Goal: Communication & Community: Answer question/provide support

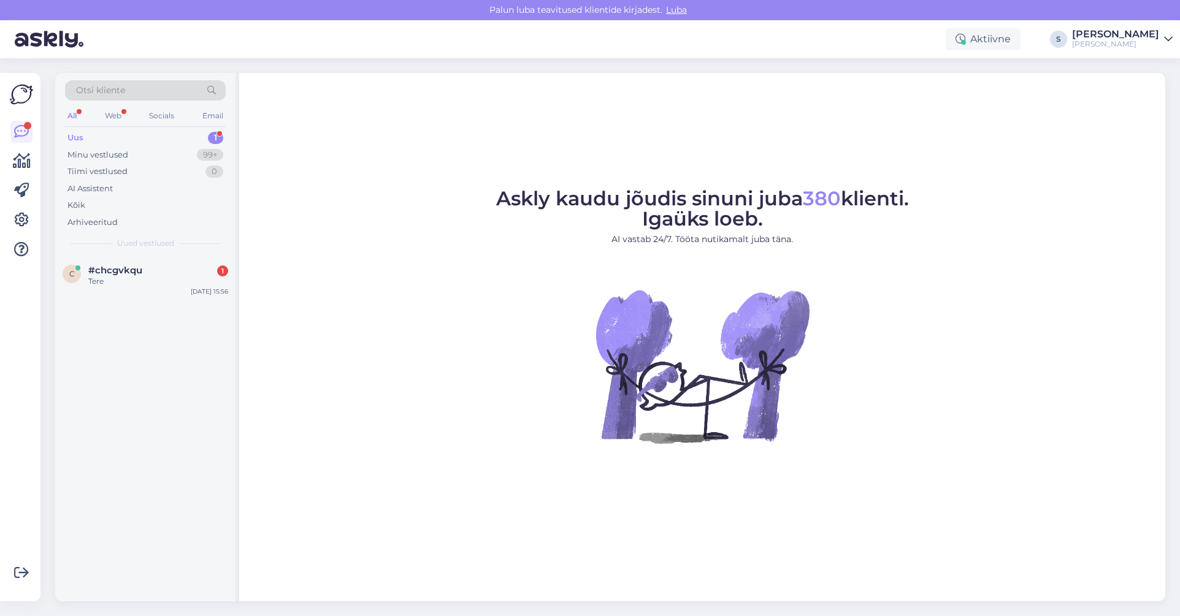
click at [93, 134] on div "Uus 1" at bounding box center [145, 137] width 161 height 17
click at [143, 277] on div "kas teil on pandora sõrmust" at bounding box center [158, 281] width 140 height 11
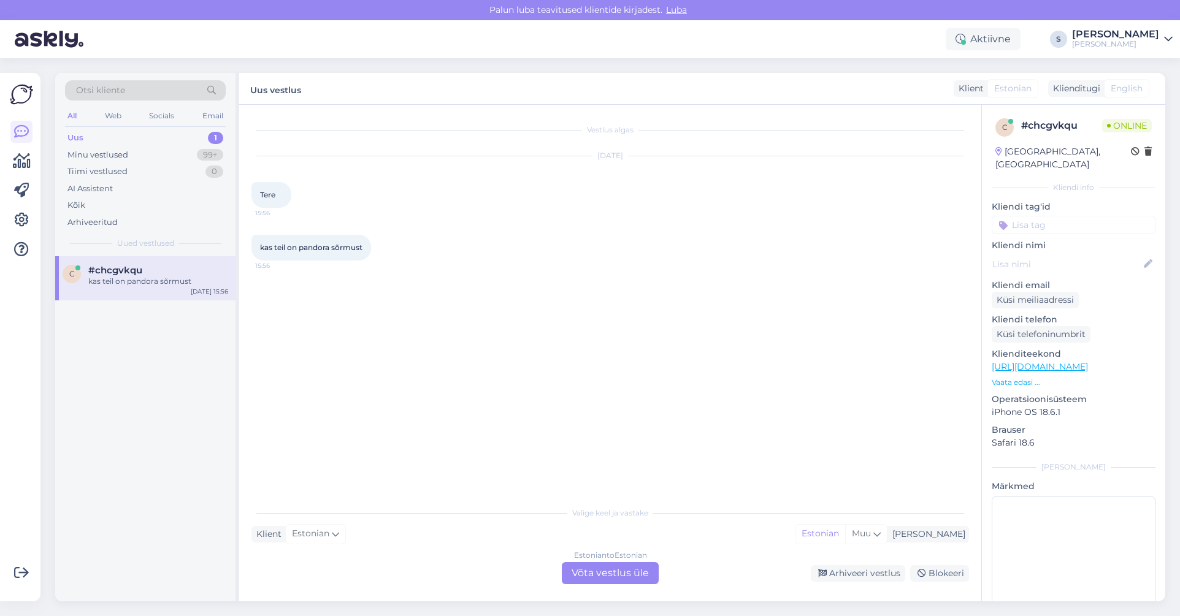
click at [605, 568] on div "Estonian to Estonian Võta vestlus üle" at bounding box center [610, 573] width 97 height 22
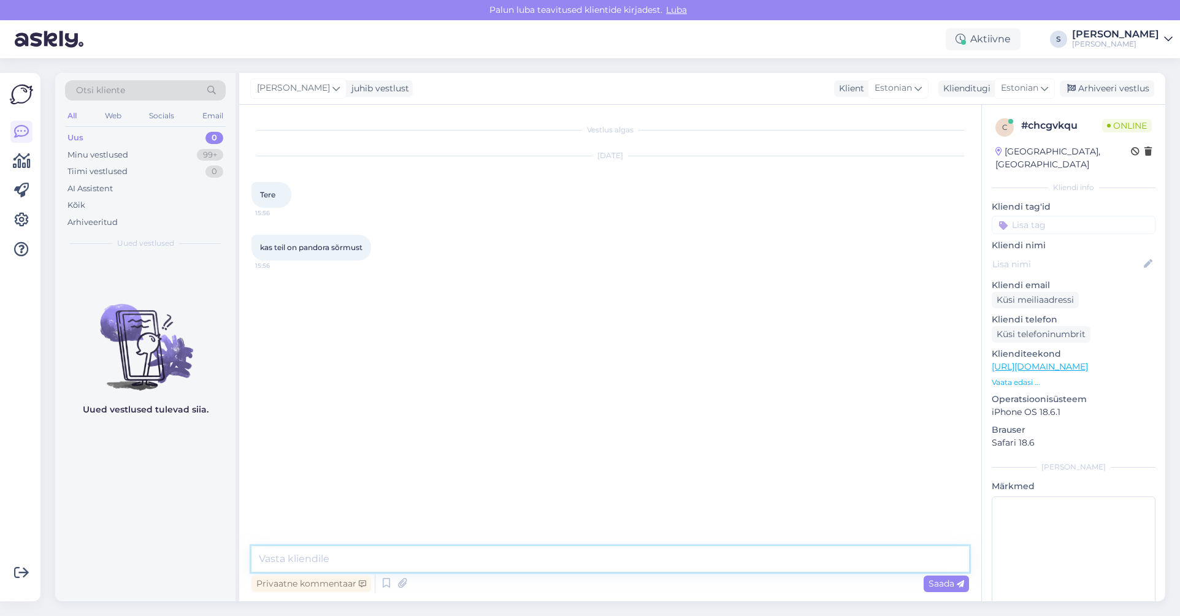
click at [332, 556] on textarea at bounding box center [610, 559] width 718 height 26
type textarea "Tere, Kahjuks ei ole"
